Goal: Transaction & Acquisition: Register for event/course

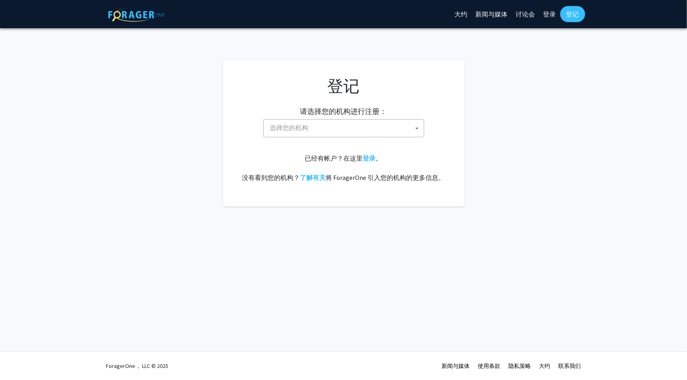
click at [303, 128] on span "选择您的机构" at bounding box center [289, 127] width 39 height 8
type input "j"
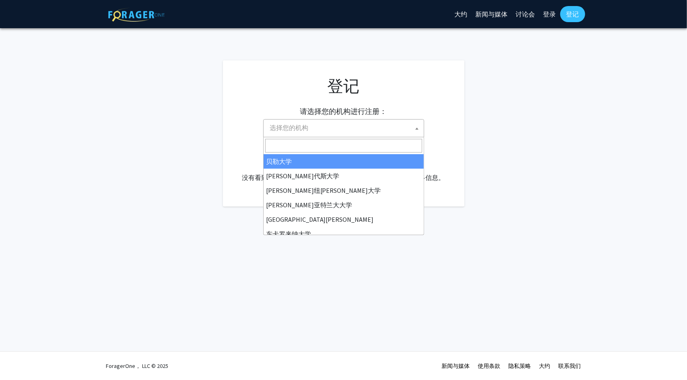
click at [309, 128] on span "选择您的机构" at bounding box center [345, 127] width 157 height 16
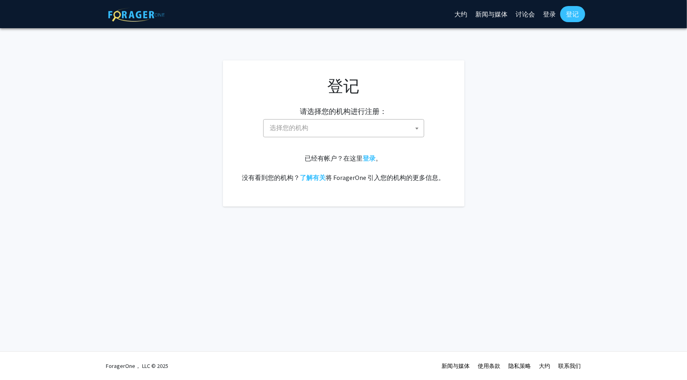
click at [309, 128] on span "选择您的机构" at bounding box center [345, 127] width 157 height 16
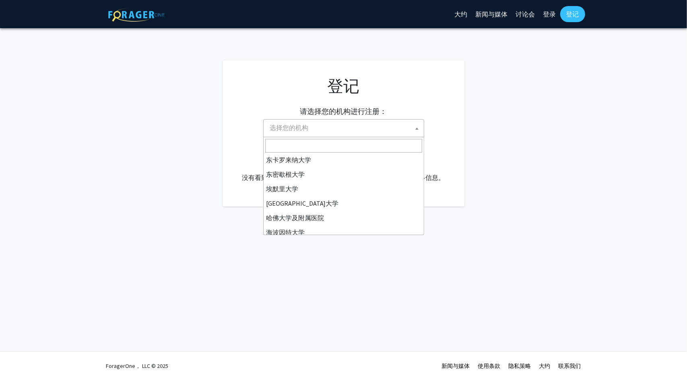
scroll to position [121, 0]
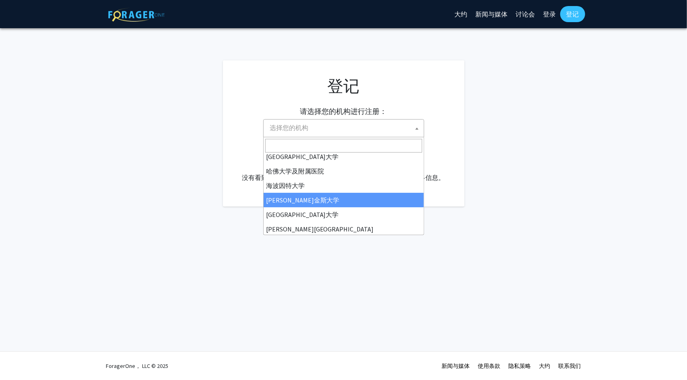
select select "1"
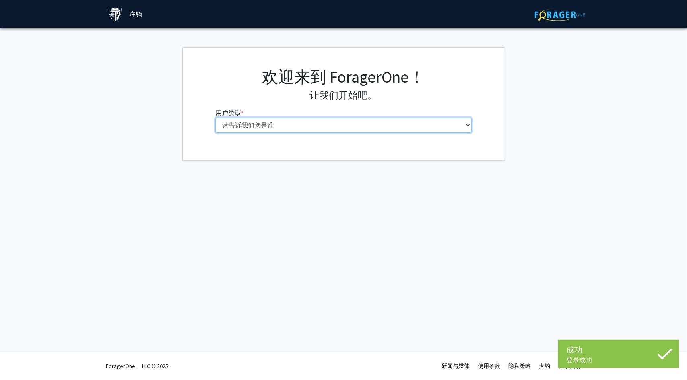
click at [296, 120] on select "请告诉我们您是谁 本科生 硕士研究生 博士生（博士、医学博士、医学博士、药学博士等） 博士后研究员/研究人员/住院医师/医学研究员 能力 行政人员" at bounding box center [343, 124] width 256 height 15
select select "2: masters"
click at [215, 117] on select "请告诉我们您是谁 本科生 硕士研究生 博士生（博士、医学博士、医学博士、药学博士等） 博士后研究员/研究人员/住院医师/医学研究员 能力 行政人员" at bounding box center [343, 124] width 256 height 15
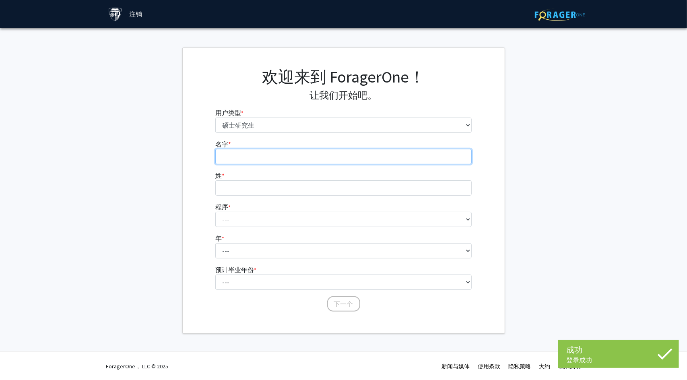
click at [276, 152] on input "名字 * required" at bounding box center [343, 156] width 256 height 15
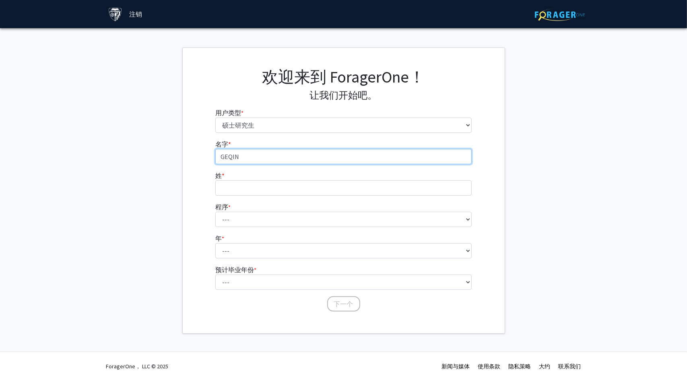
type input "GEQIN"
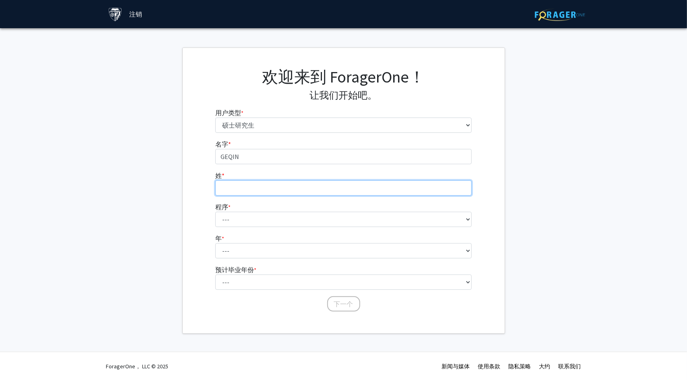
click at [257, 185] on input "姓 * required" at bounding box center [343, 187] width 256 height 15
type input "YAN"
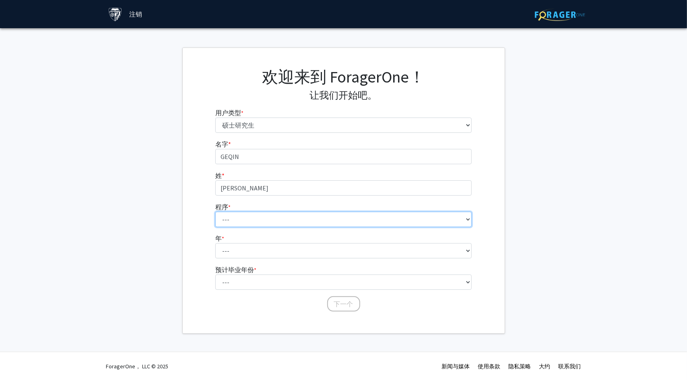
click at [251, 219] on select "--- 解剖学教育 应用数学与计算数学 应用生物医学工程 应用经济学 应用经济学 应用健康科学信息学 应用数学与统计学 应用物理学 全球卫生中社区初级卫生保健…" at bounding box center [343, 219] width 256 height 15
select select "145: 144"
click at [215, 212] on select "--- 解剖学教育 应用数学与计算数学 应用生物医学工程 应用经济学 应用经济学 应用健康科学信息学 应用数学与统计学 应用物理学 全球卫生中社区初级卫生保健…" at bounding box center [343, 219] width 256 height 15
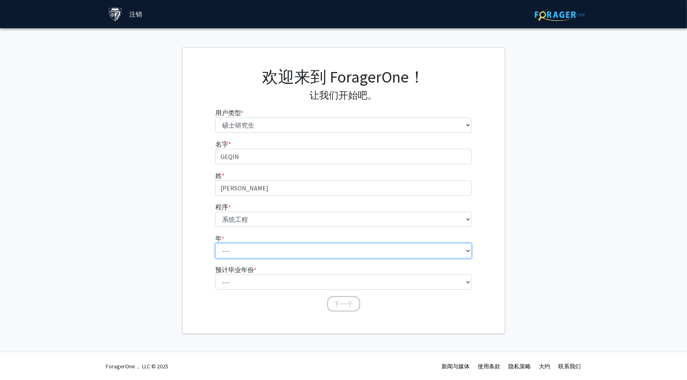
click at [244, 248] on select "--- 第一年 第二年" at bounding box center [343, 250] width 256 height 15
select select "1: first_year"
click at [215, 243] on select "--- 第一年 第二年" at bounding box center [343, 250] width 256 height 15
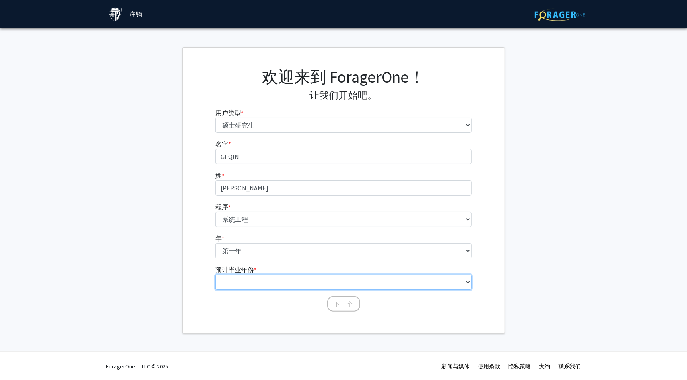
click at [245, 281] on select "--- 2025 2026 2027 2028 2029 2030 2031 2032 2033 2034" at bounding box center [343, 281] width 256 height 15
select select "3: 2027"
click at [215, 274] on select "--- 2025 2026 2027 2028 2029 2030 2031 2032 2033 2034" at bounding box center [343, 281] width 256 height 15
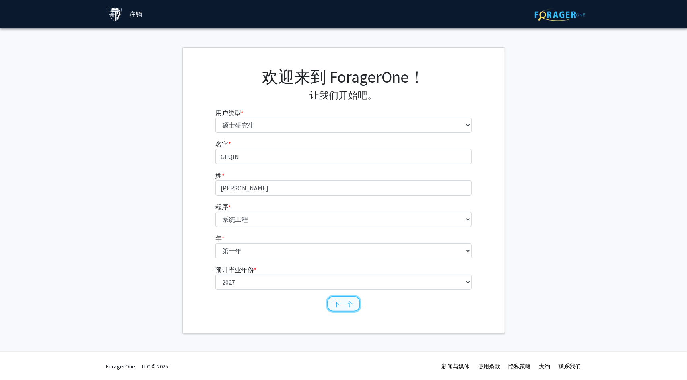
click at [339, 297] on button "下一个" at bounding box center [343, 303] width 33 height 15
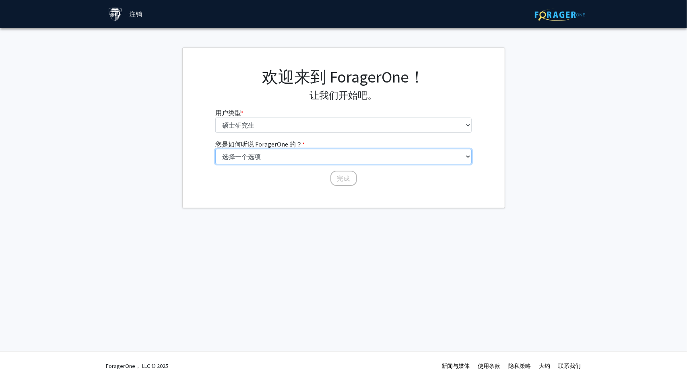
click at [265, 154] on select "选择一个选项 同龄人/学生推荐 教职员工推荐 大学网站 大学电子邮件或时事通讯 其他" at bounding box center [343, 156] width 256 height 15
select select "3: university_website"
click at [215, 149] on select "选择一个选项 同龄人/学生推荐 教职员工推荐 大学网站 大学电子邮件或时事通讯 其他" at bounding box center [343, 156] width 256 height 15
click at [346, 182] on button "完成" at bounding box center [343, 178] width 27 height 15
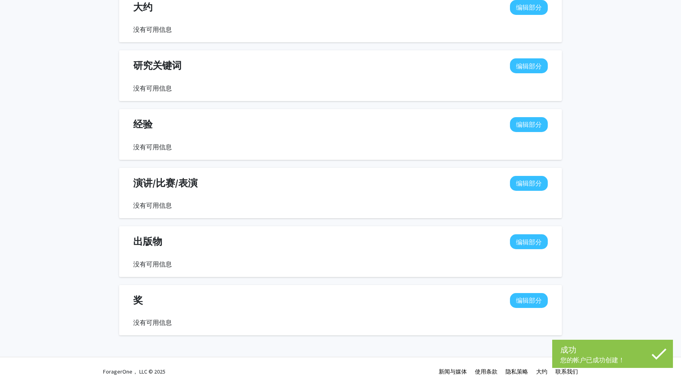
scroll to position [375, 0]
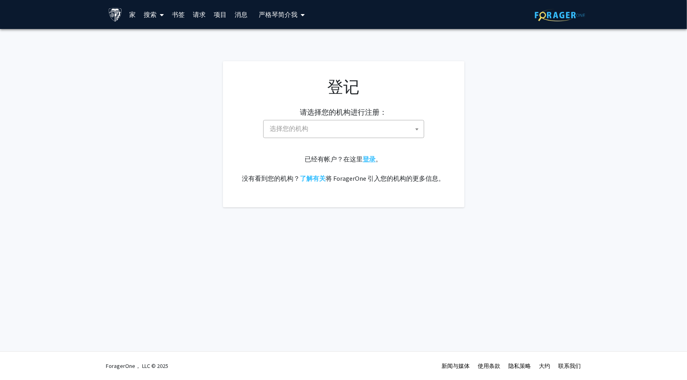
click at [365, 158] on link "登录" at bounding box center [369, 159] width 13 height 8
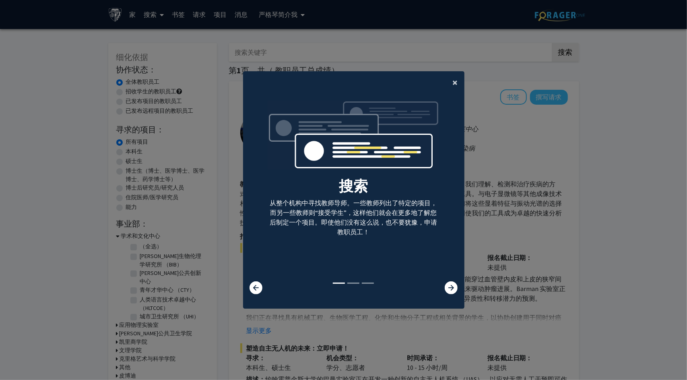
click at [453, 83] on span "×" at bounding box center [455, 82] width 5 height 12
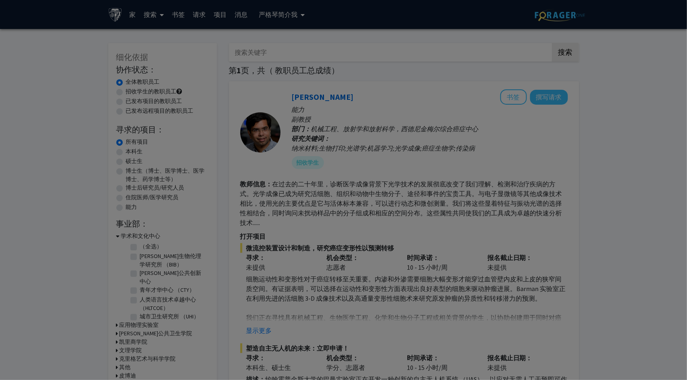
click at [448, 82] on div "搜索 从整个机构中寻找教师导师。一些教师列出了特定的项目，而另一些教师则“接受学生”，这样他们就会在更多地了解您后制定一个项目。即使他们没有这么说，也不要犹豫…" at bounding box center [353, 101] width 220 height 181
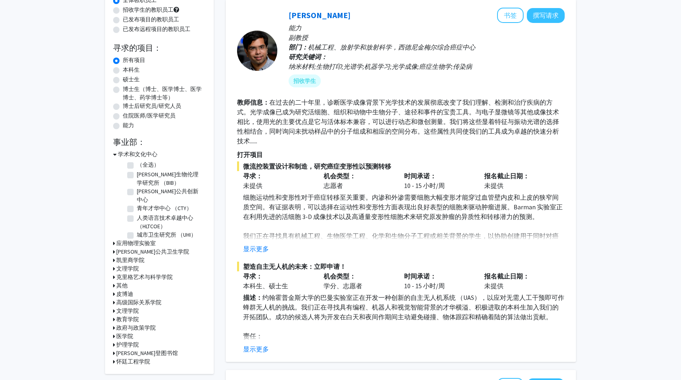
scroll to position [121, 0]
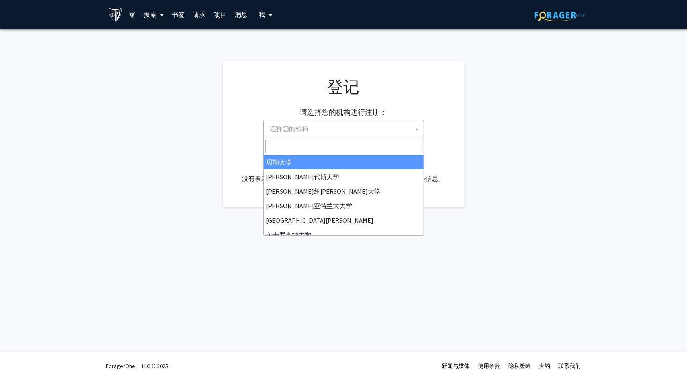
click at [315, 130] on span "选择您的机构" at bounding box center [345, 128] width 157 height 16
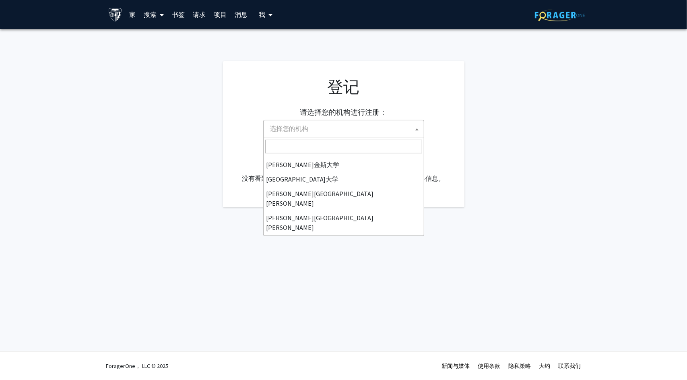
scroll to position [161, 0]
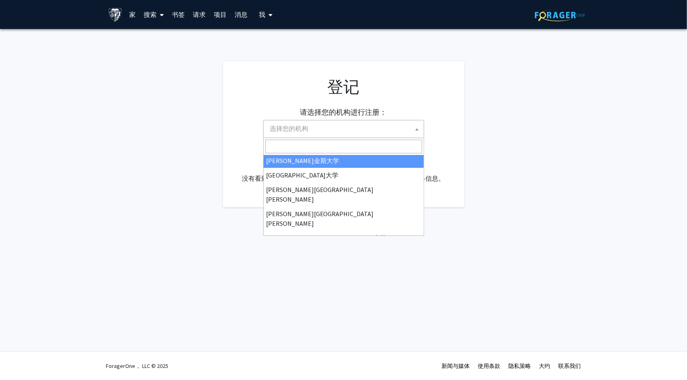
select select "1"
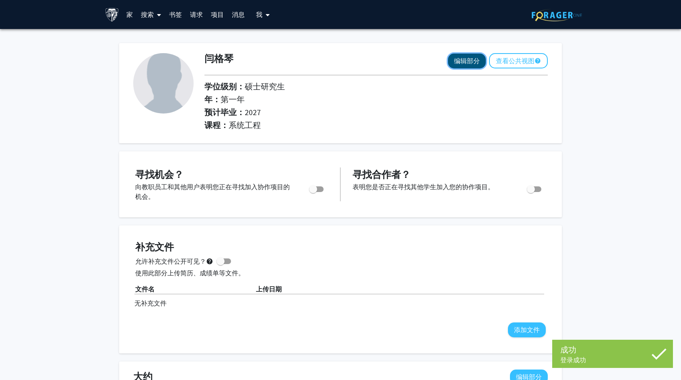
click at [470, 60] on button "编辑部分" at bounding box center [467, 60] width 38 height 15
select select "first_year"
select select "2027"
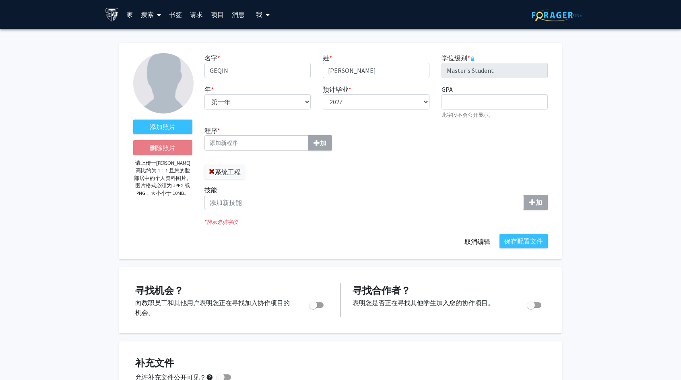
click at [216, 172] on font "系统工程" at bounding box center [228, 172] width 26 height 8
click at [210, 170] on span at bounding box center [211, 172] width 6 height 6
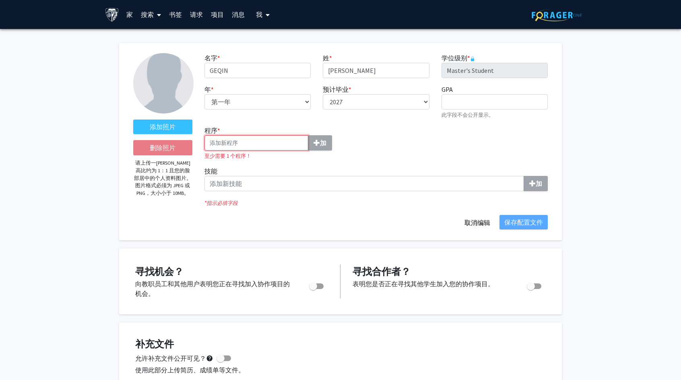
click at [245, 144] on input "程序 * 加" at bounding box center [256, 142] width 104 height 15
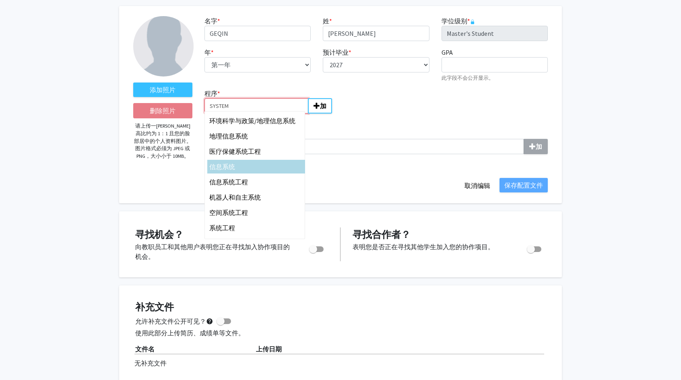
scroll to position [40, 0]
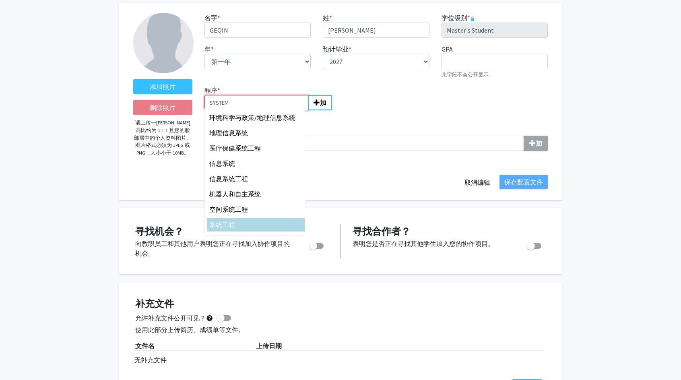
type input "SYSTEM"
click at [244, 218] on div "系统 工程" at bounding box center [256, 225] width 98 height 14
click at [244, 110] on input "SYSTEM" at bounding box center [256, 102] width 104 height 15
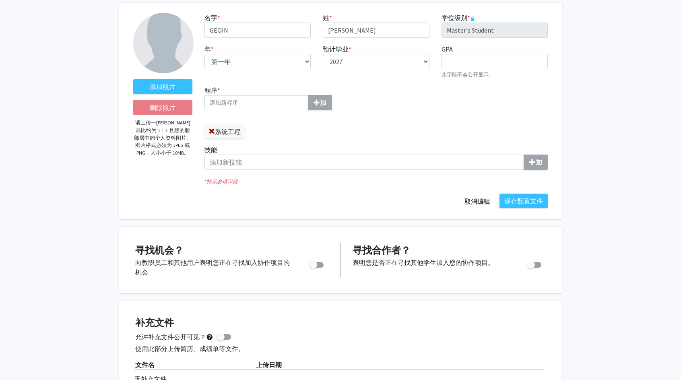
click at [284, 101] on input "程序 * 加" at bounding box center [256, 102] width 104 height 15
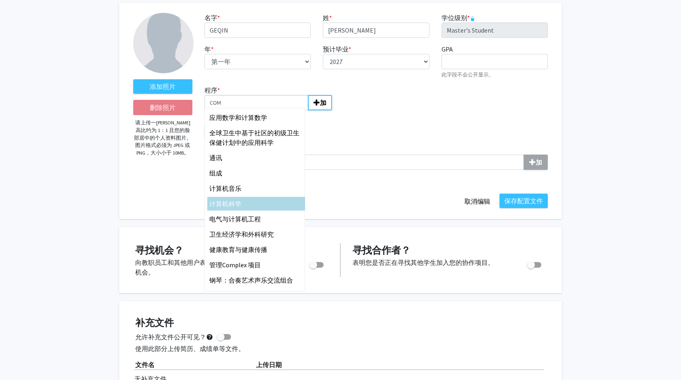
type input "COM"
click at [255, 198] on div "计算机 科学" at bounding box center [256, 204] width 98 height 14
click at [255, 110] on input "COM" at bounding box center [256, 102] width 104 height 15
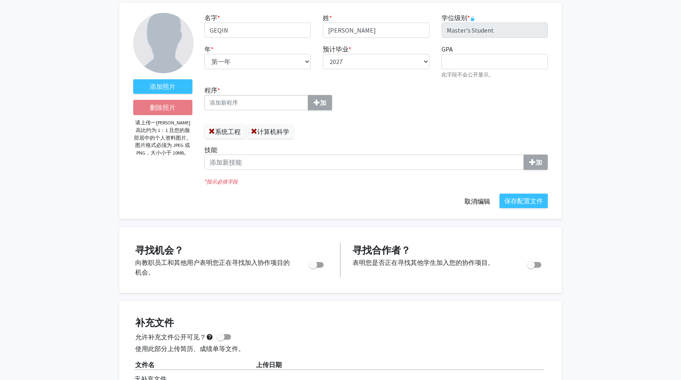
click at [282, 105] on input "程序 * 加" at bounding box center [256, 102] width 104 height 15
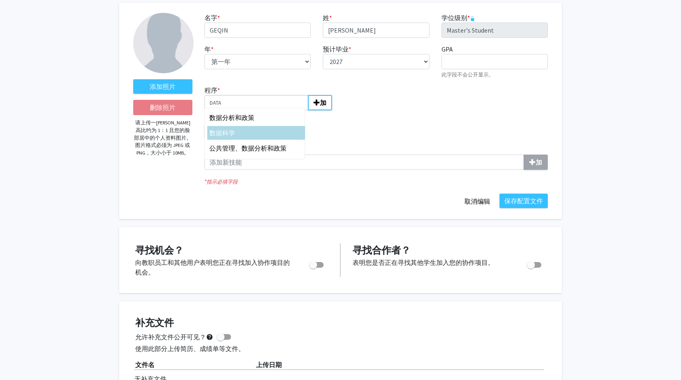
type input "DATA"
click at [261, 131] on div "数据 科学" at bounding box center [256, 133] width 94 height 10
click at [261, 110] on input "DATA" at bounding box center [256, 102] width 104 height 15
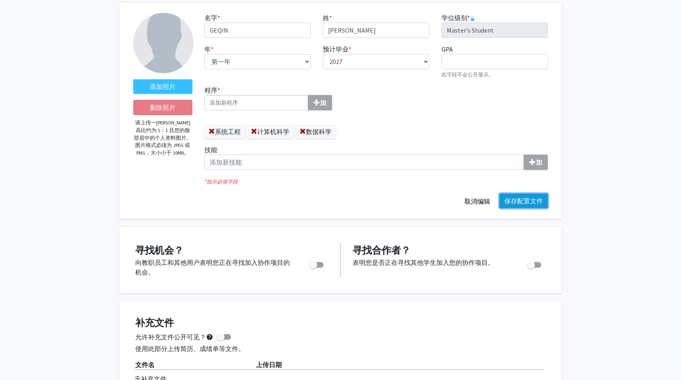
click at [529, 200] on button "保存配置文件" at bounding box center [523, 200] width 48 height 14
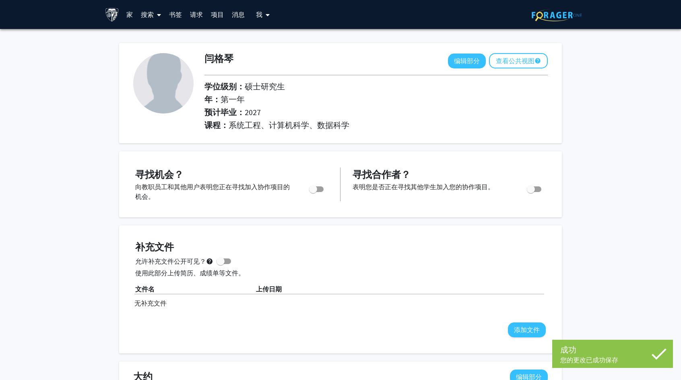
scroll to position [0, 0]
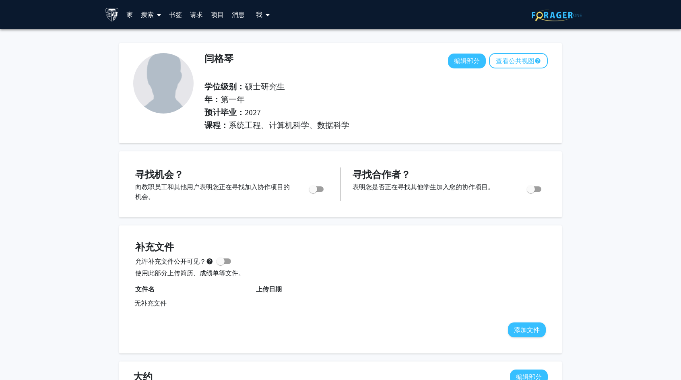
click at [127, 12] on link "家" at bounding box center [129, 14] width 14 height 28
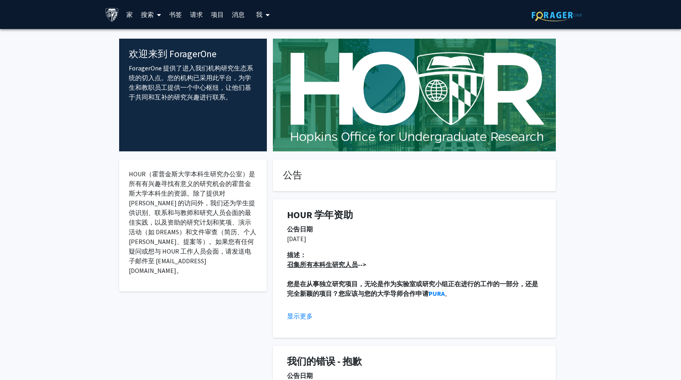
click at [158, 15] on icon at bounding box center [159, 15] width 4 height 6
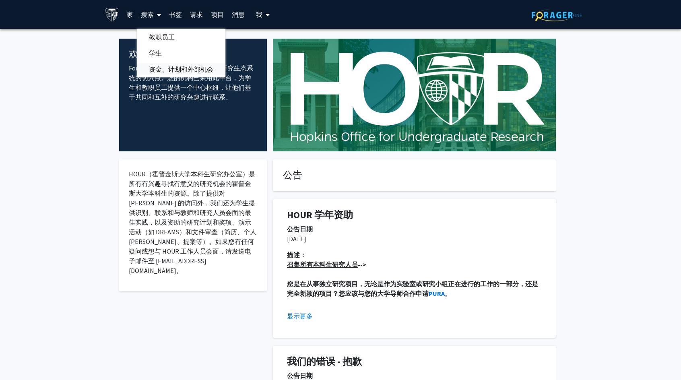
click at [167, 68] on span "资金、计划和外部机会" at bounding box center [181, 69] width 88 height 16
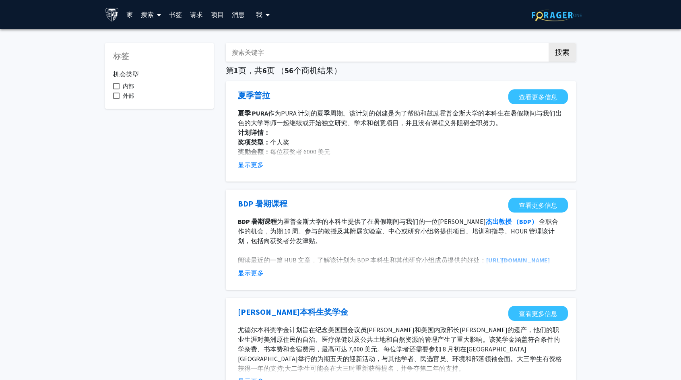
click at [159, 18] on span at bounding box center [157, 15] width 7 height 28
click at [224, 15] on link "项目" at bounding box center [217, 14] width 21 height 28
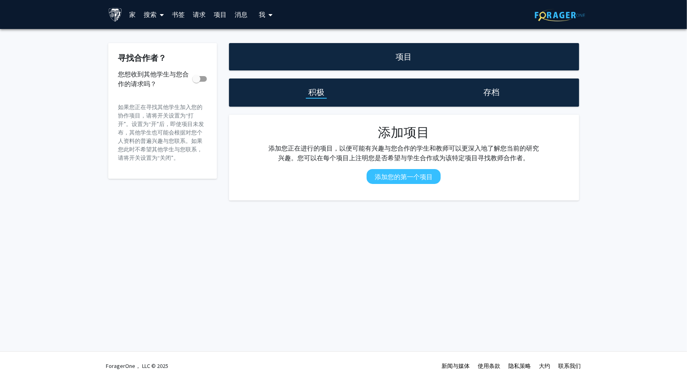
click at [267, 9] on span "我的个人资料下拉菜单，用于访问个人资料和注销" at bounding box center [268, 15] width 7 height 28
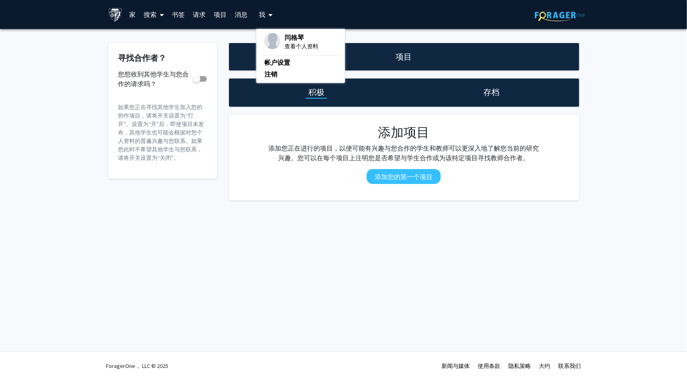
click at [134, 17] on link "家" at bounding box center [132, 14] width 14 height 28
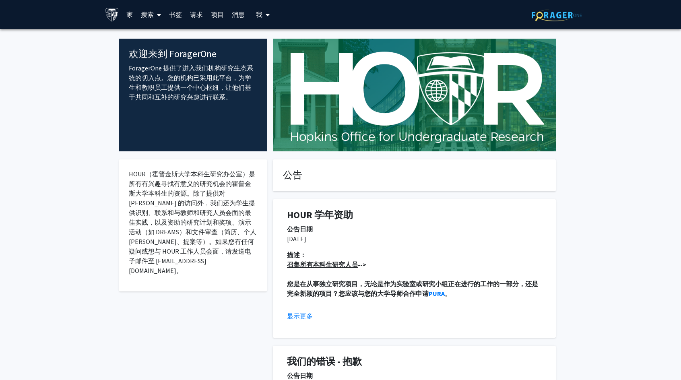
click at [155, 15] on span at bounding box center [157, 15] width 7 height 28
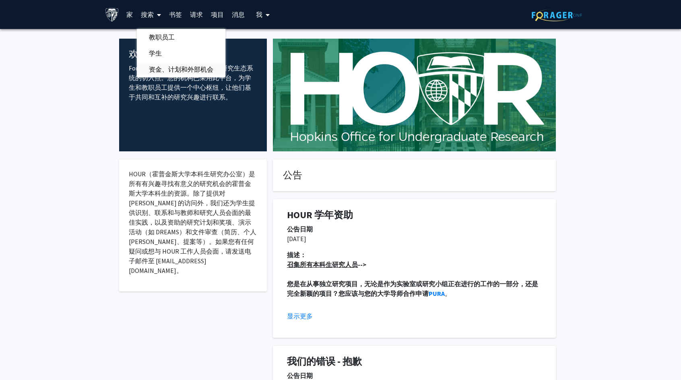
click at [176, 71] on span "资金、计划和外部机会" at bounding box center [181, 69] width 88 height 16
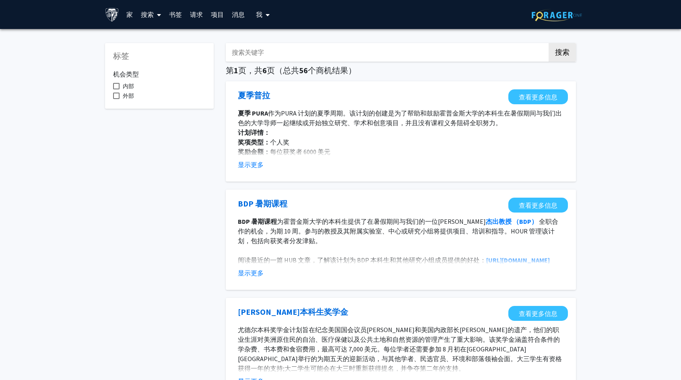
click at [245, 54] on input "搜索关键字" at bounding box center [384, 52] width 316 height 19
type input "GRADUATE"
click at [548, 43] on button "搜索" at bounding box center [561, 52] width 27 height 19
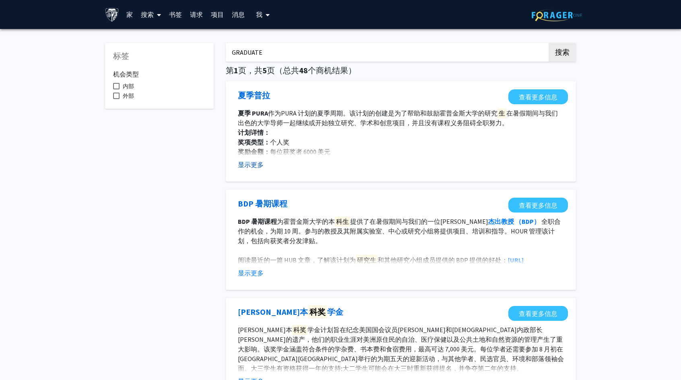
click at [252, 165] on button "显示更多" at bounding box center [251, 165] width 26 height 10
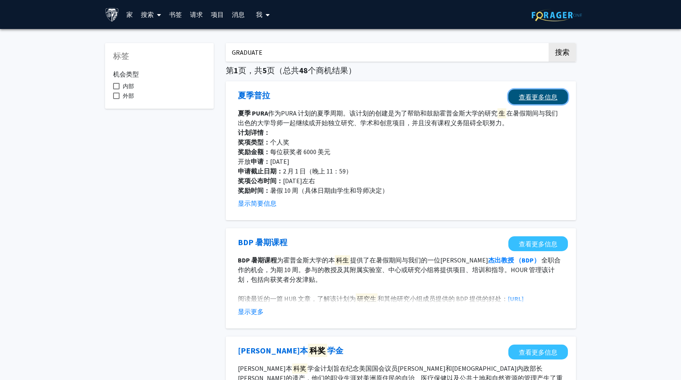
click at [536, 92] on link "查看更多信息" at bounding box center [538, 96] width 60 height 15
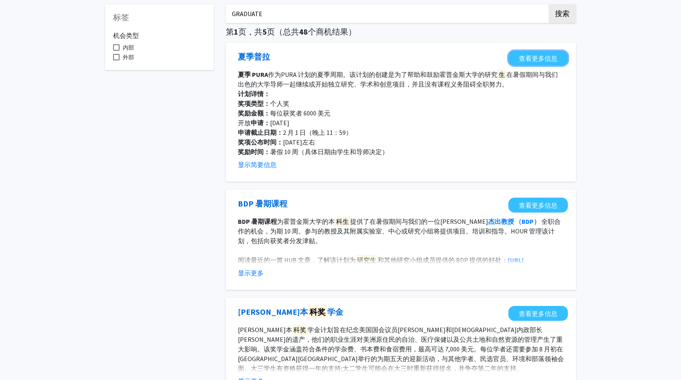
scroll to position [40, 0]
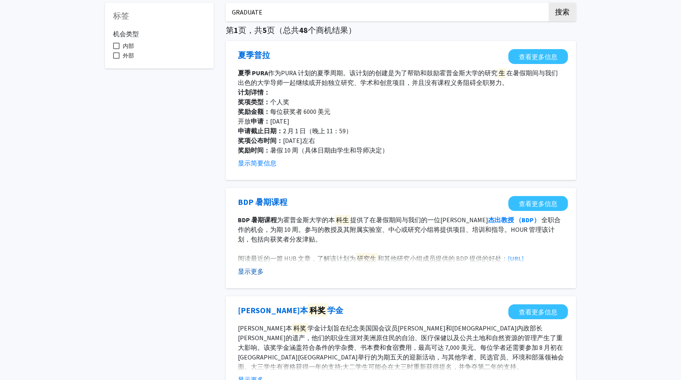
click at [245, 270] on button "显示更多" at bounding box center [251, 271] width 26 height 10
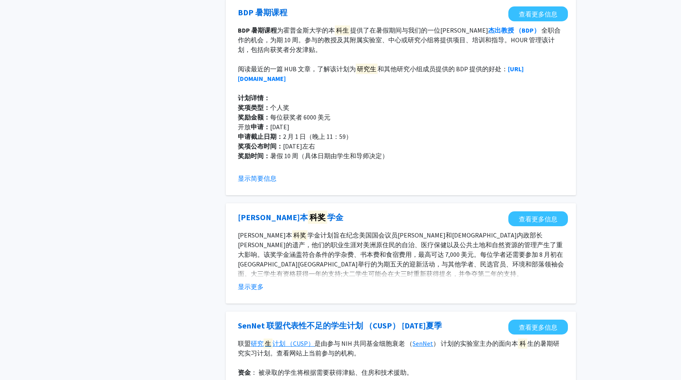
scroll to position [241, 0]
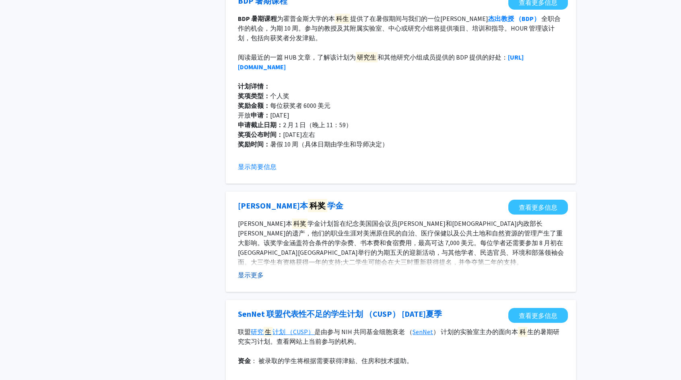
click at [253, 271] on button "显示更多" at bounding box center [251, 275] width 26 height 10
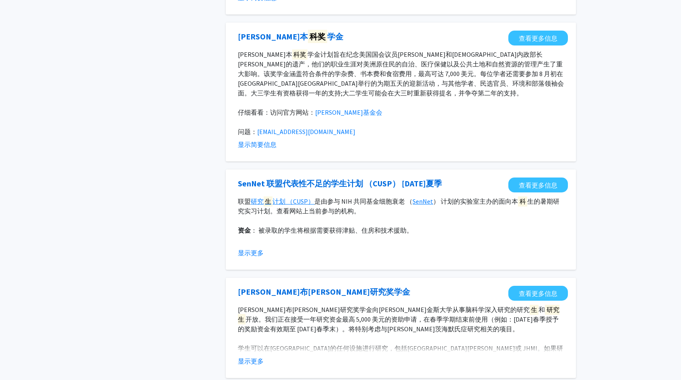
scroll to position [442, 0]
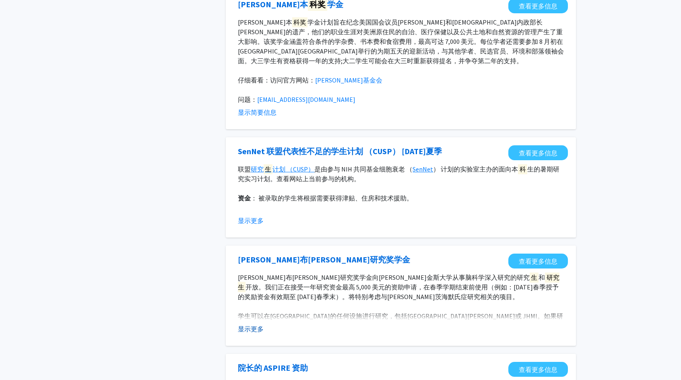
click at [254, 329] on button "显示更多" at bounding box center [251, 329] width 26 height 10
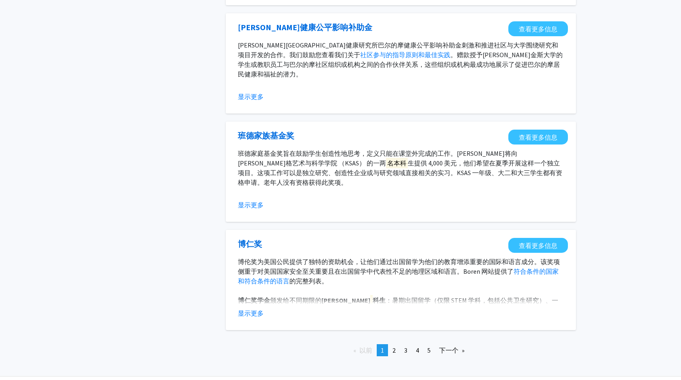
scroll to position [1046, 0]
